Goal: Find contact information: Find contact information

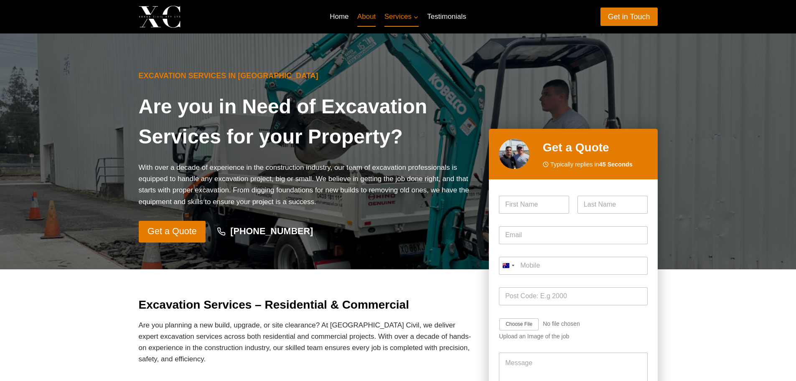
click at [369, 18] on link "About" at bounding box center [366, 17] width 27 height 20
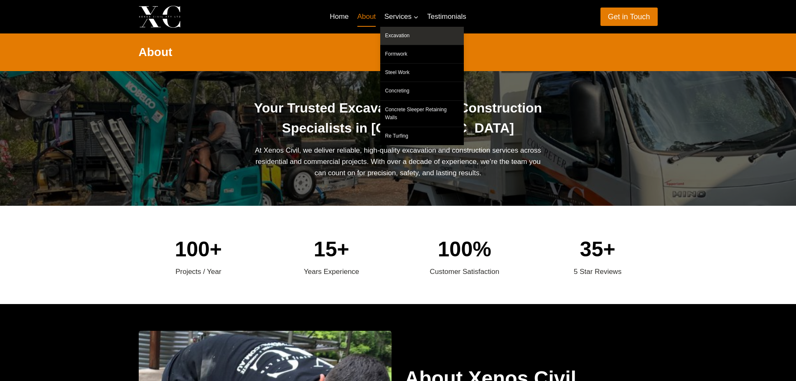
click at [400, 34] on link "Excavation" at bounding box center [422, 36] width 84 height 18
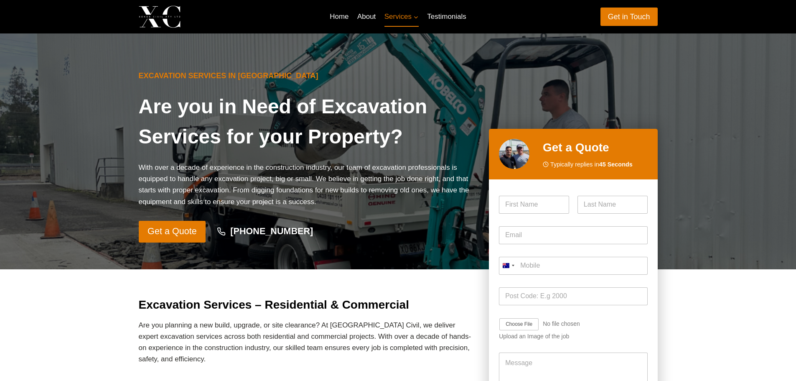
drag, startPoint x: 310, startPoint y: 235, endPoint x: 234, endPoint y: 236, distance: 76.1
click at [234, 236] on div "Get a Quote +61 438 181 114" at bounding box center [307, 232] width 337 height 22
